Goal: Transaction & Acquisition: Book appointment/travel/reservation

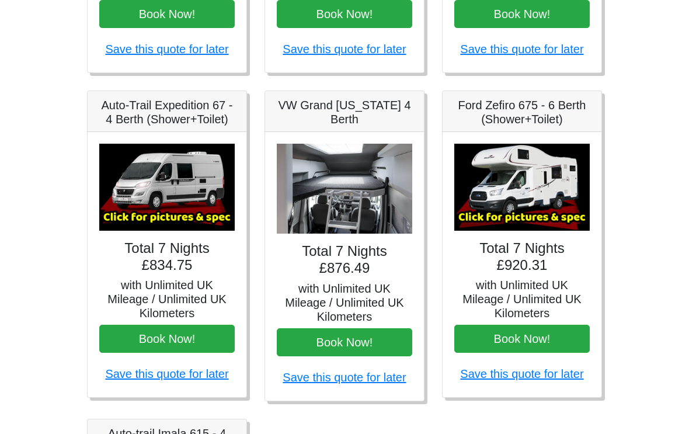
scroll to position [415, 0]
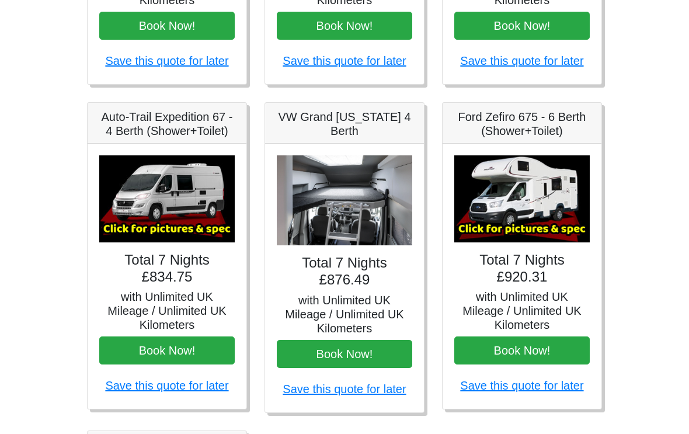
click at [506, 190] on img at bounding box center [523, 198] width 136 height 87
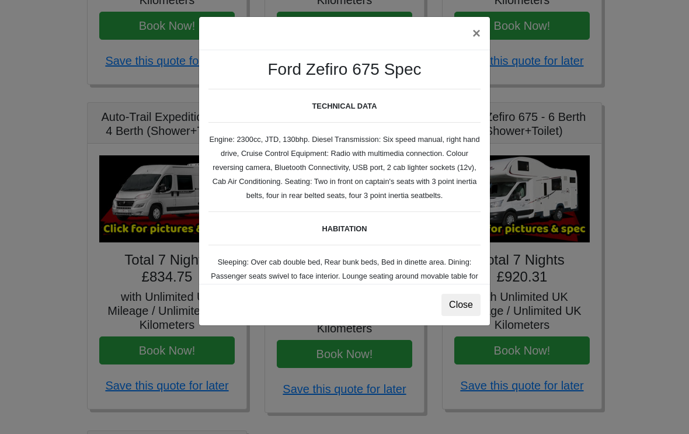
click at [459, 305] on button "Close" at bounding box center [461, 305] width 39 height 22
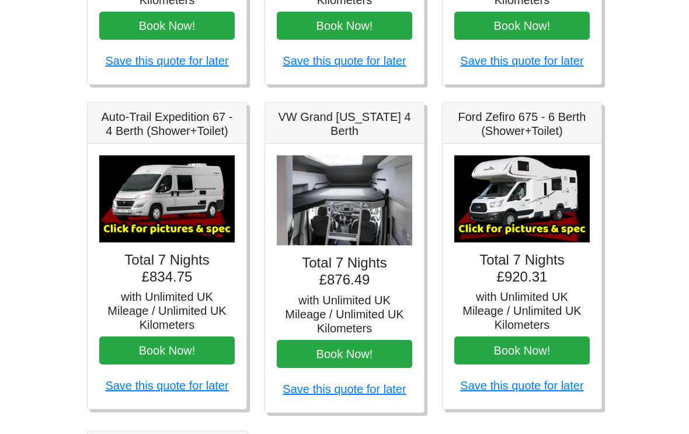
click at [497, 303] on h5 "with Unlimited UK Mileage / Unlimited UK Kilometers" at bounding box center [523, 311] width 136 height 42
click at [501, 241] on img at bounding box center [523, 198] width 136 height 87
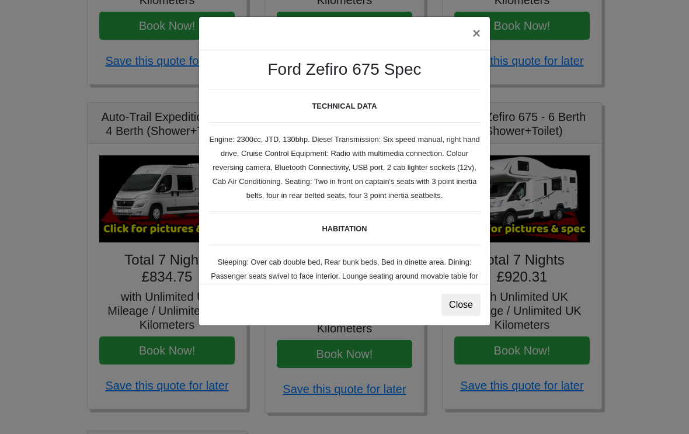
click at [478, 30] on button "×" at bounding box center [476, 33] width 27 height 33
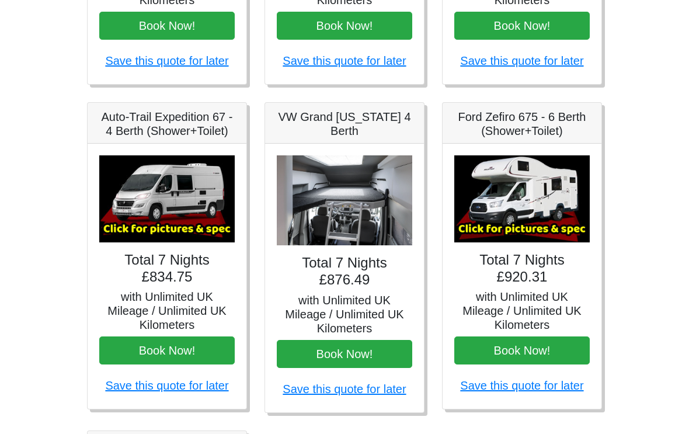
click at [521, 193] on img at bounding box center [523, 198] width 136 height 87
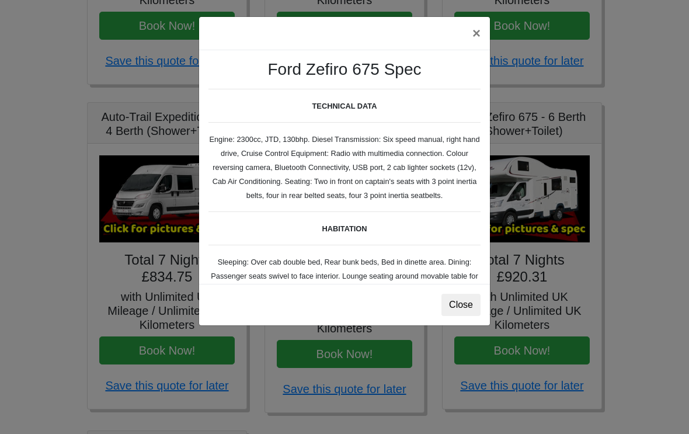
click at [547, 213] on div "× Ford Zefiro 675 Spec TECHNICAL DATA Engine: 2300cc, JTD, 130bhp. Diesel Trans…" at bounding box center [344, 217] width 689 height 434
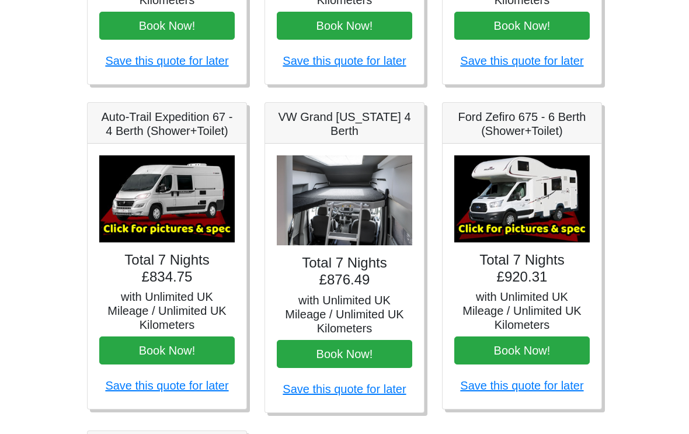
click at [538, 215] on img at bounding box center [523, 198] width 136 height 87
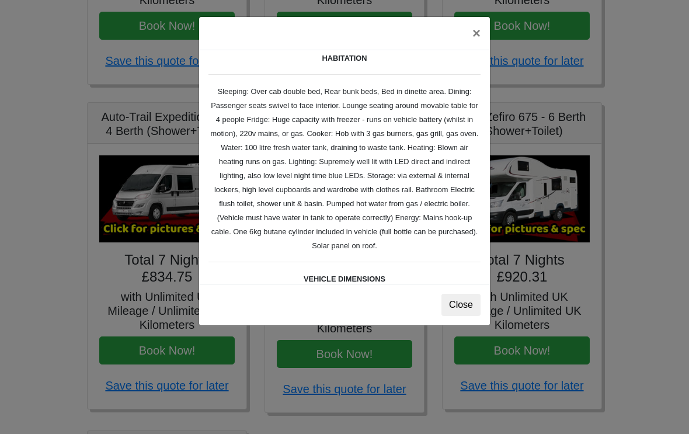
scroll to position [175, 0]
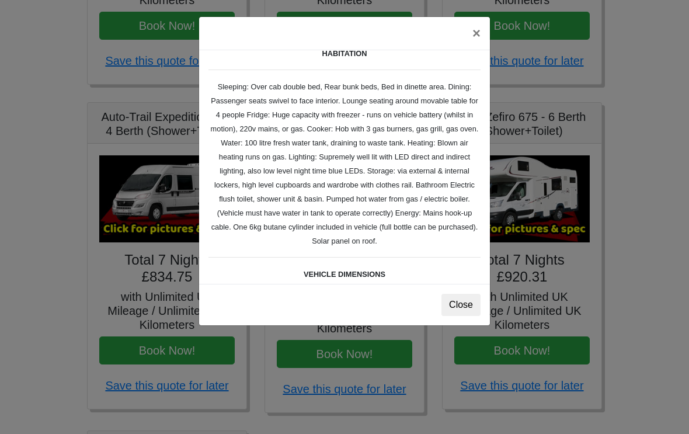
click at [463, 295] on button "Close" at bounding box center [461, 305] width 39 height 22
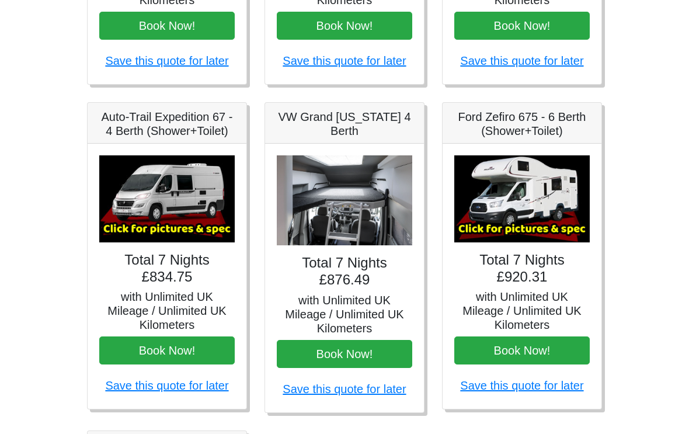
click at [320, 197] on img at bounding box center [345, 200] width 136 height 91
click at [181, 214] on img at bounding box center [167, 198] width 136 height 87
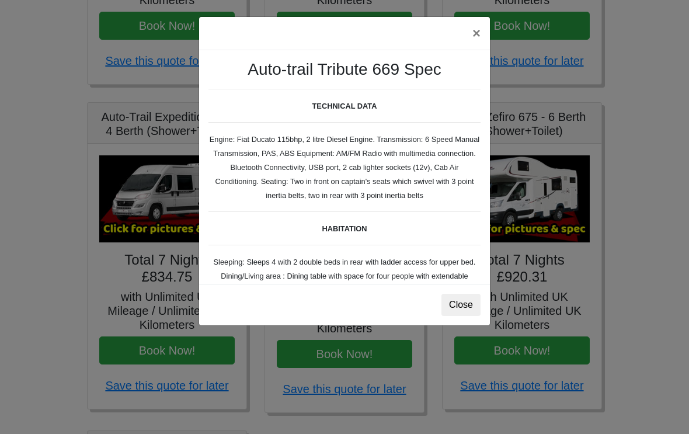
click at [150, 209] on div "× Auto-trail Tribute 669 Spec TECHNICAL DATA Engine: Fiat Ducato 115bhp, 2 litr…" at bounding box center [344, 217] width 689 height 434
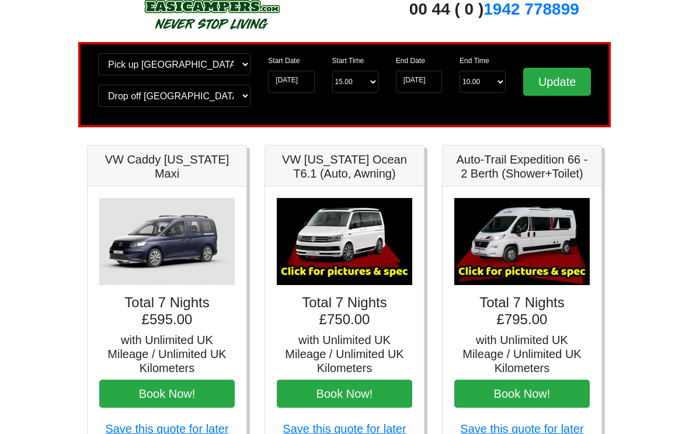
scroll to position [0, 0]
